Goal: Navigation & Orientation: Find specific page/section

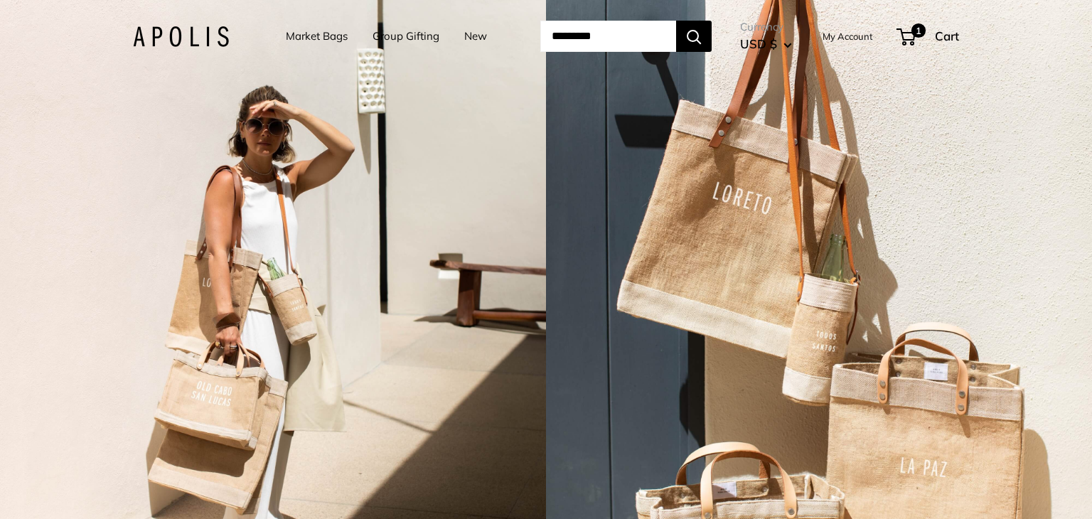
click at [312, 34] on link "Market Bags" at bounding box center [317, 36] width 62 height 20
